Goal: Information Seeking & Learning: Find specific fact

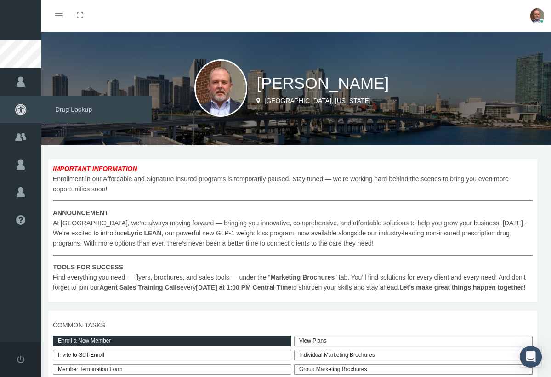
click at [78, 111] on span "Drug Lookup" at bounding box center [96, 110] width 110 height 28
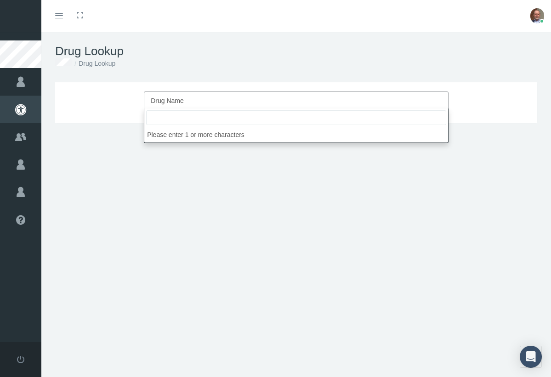
click at [154, 96] on span "Drug Name" at bounding box center [293, 101] width 285 height 12
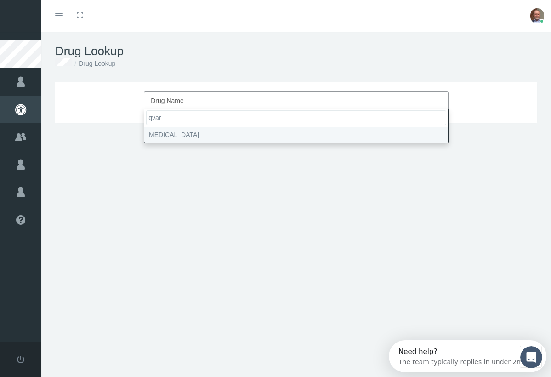
type input "qvar"
select select "[MEDICAL_DATA]"
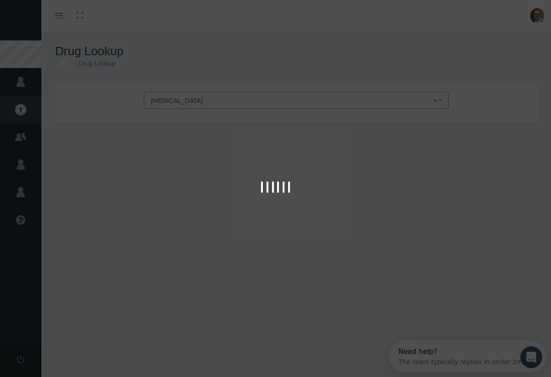
type input "30"
select select "Aerosol Breath Activated"
select select "40 MCG/ACT"
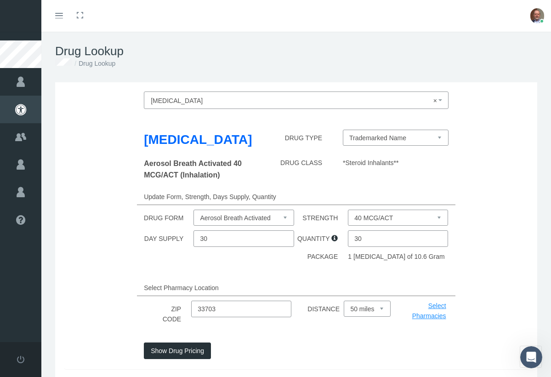
click at [184, 344] on button "Show Drug Pricing" at bounding box center [177, 350] width 67 height 17
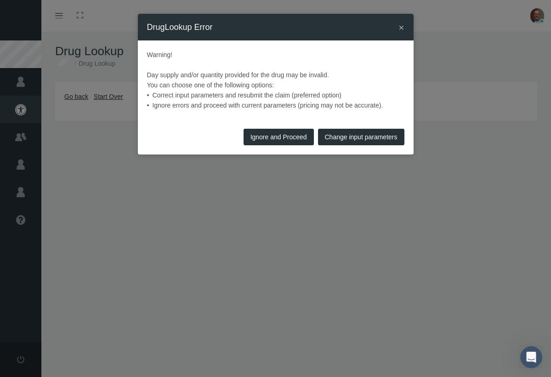
click at [403, 28] on span "×" at bounding box center [401, 27] width 6 height 11
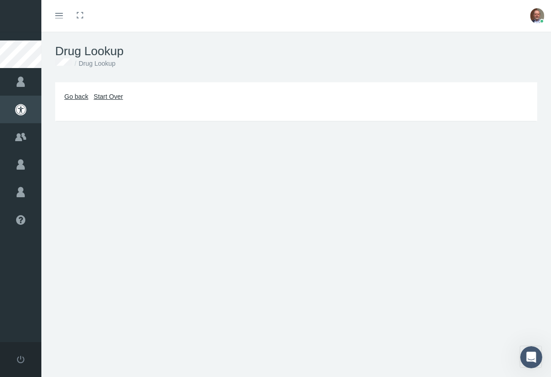
click at [73, 96] on link "Go back" at bounding box center [76, 96] width 24 height 7
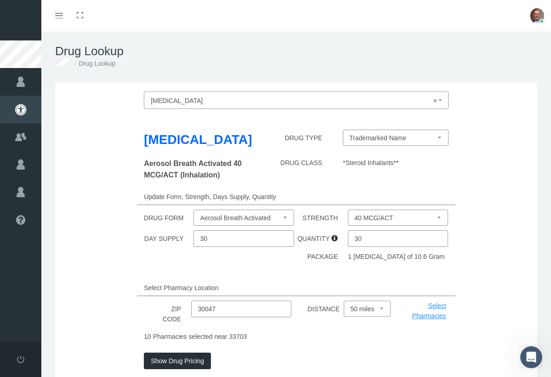
type input "30047"
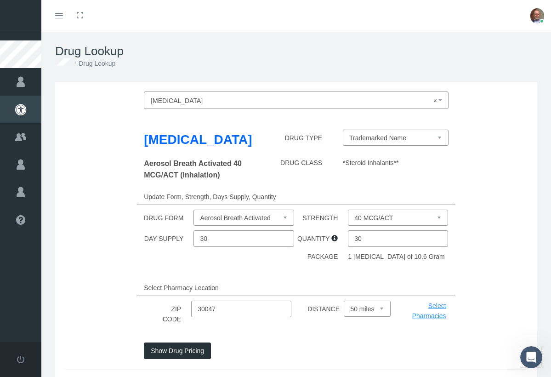
click at [190, 342] on button "Show Drug Pricing" at bounding box center [177, 350] width 67 height 17
